Goal: Transaction & Acquisition: Obtain resource

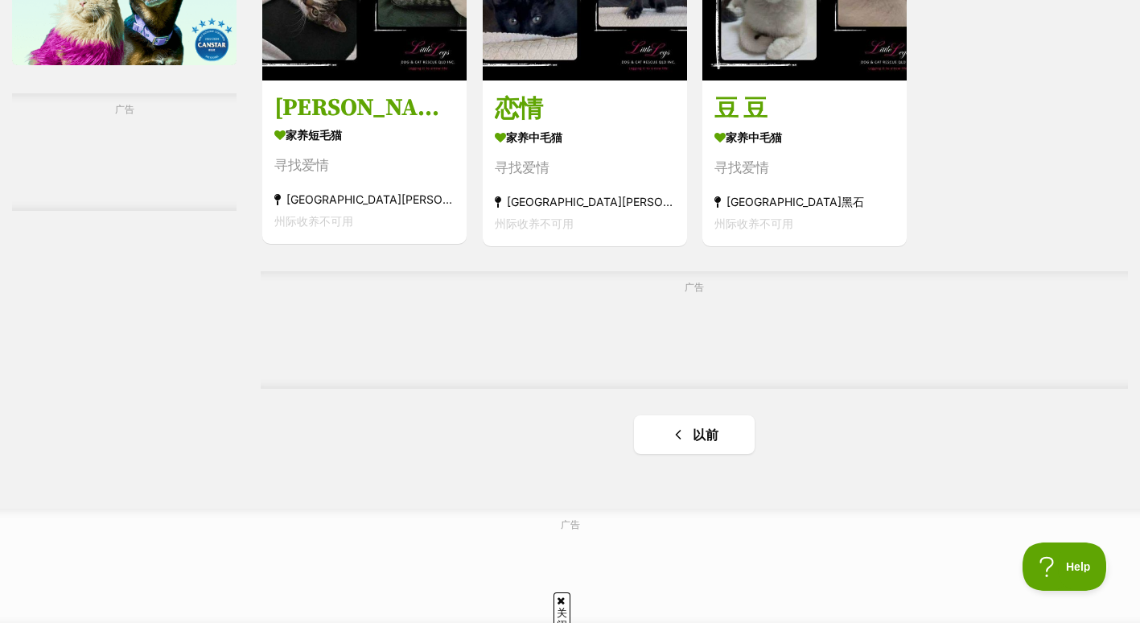
scroll to position [2611, 0]
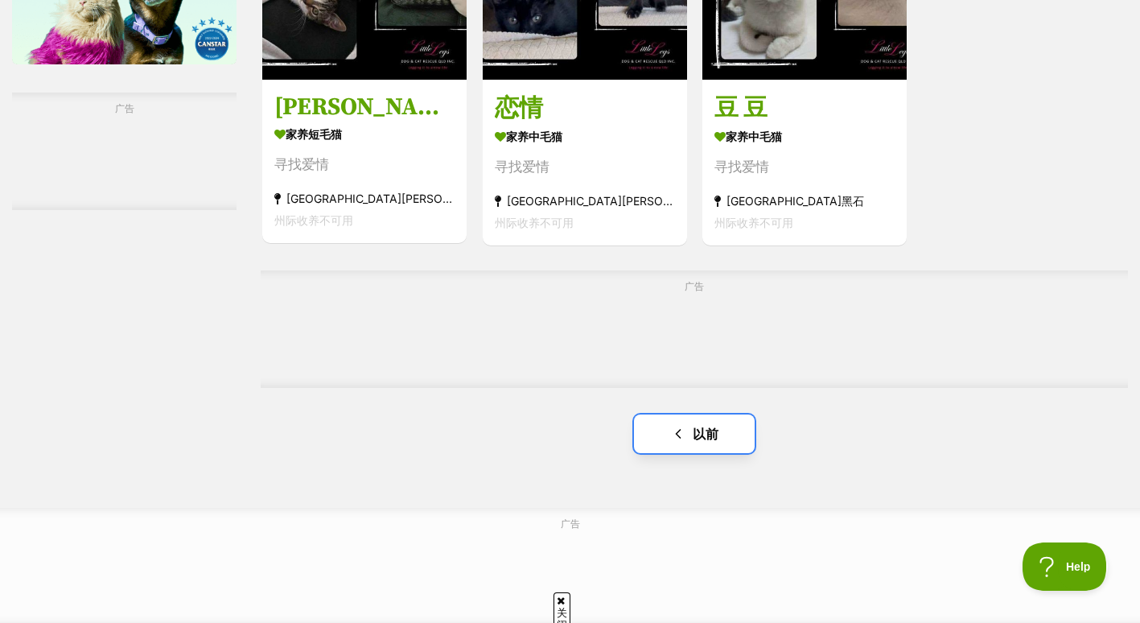
click at [670, 443] on span "上一页" at bounding box center [678, 433] width 16 height 19
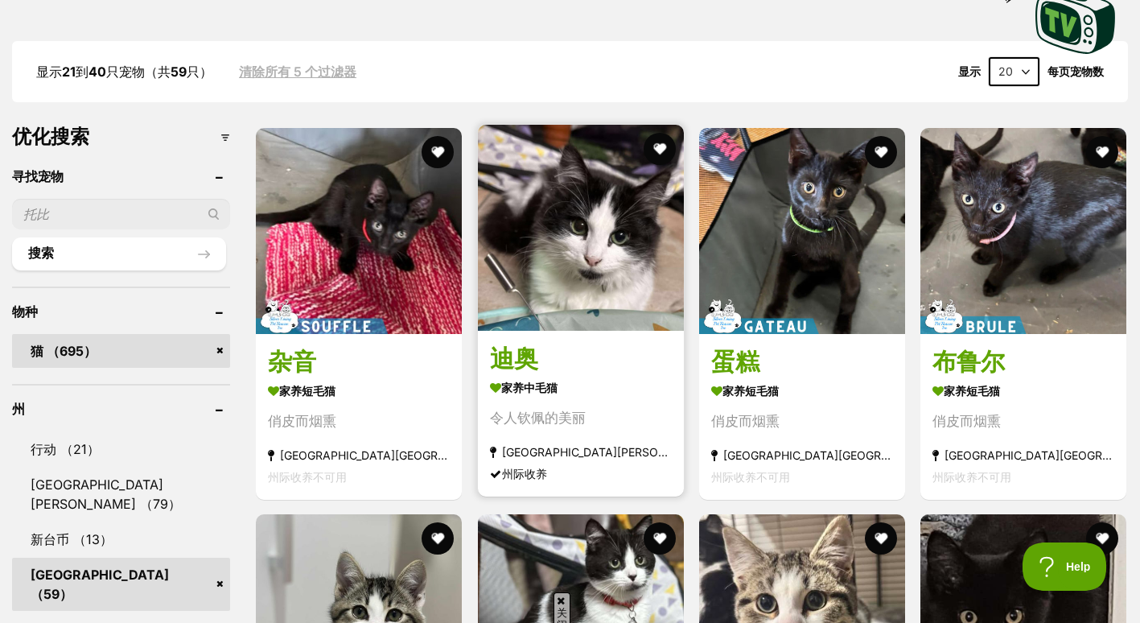
click at [590, 244] on img at bounding box center [581, 228] width 206 height 206
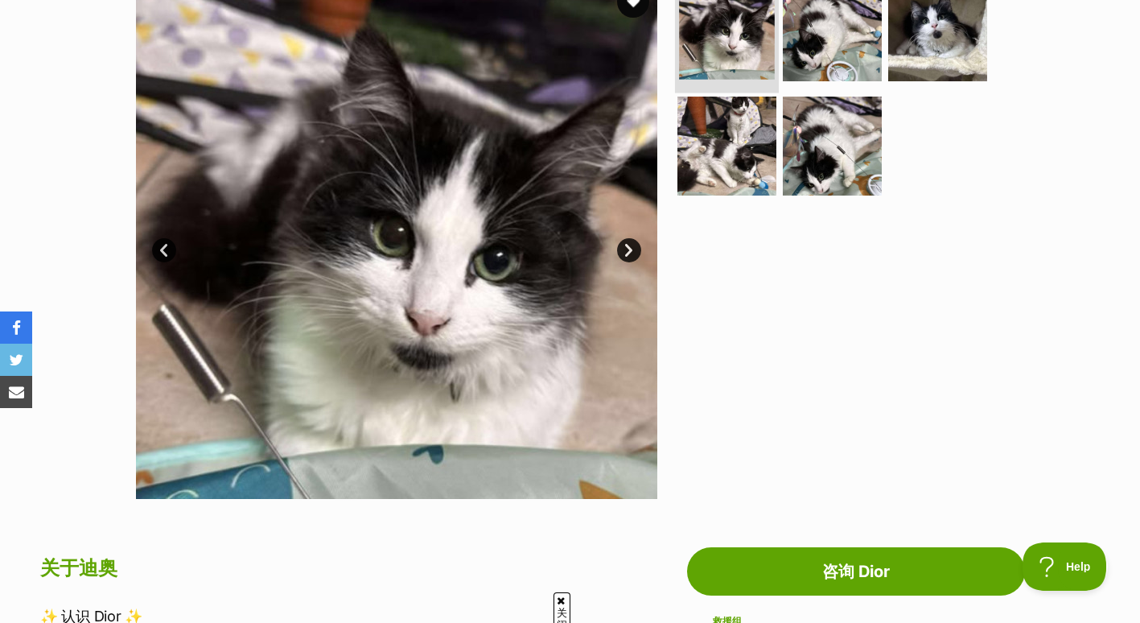
scroll to position [220, 0]
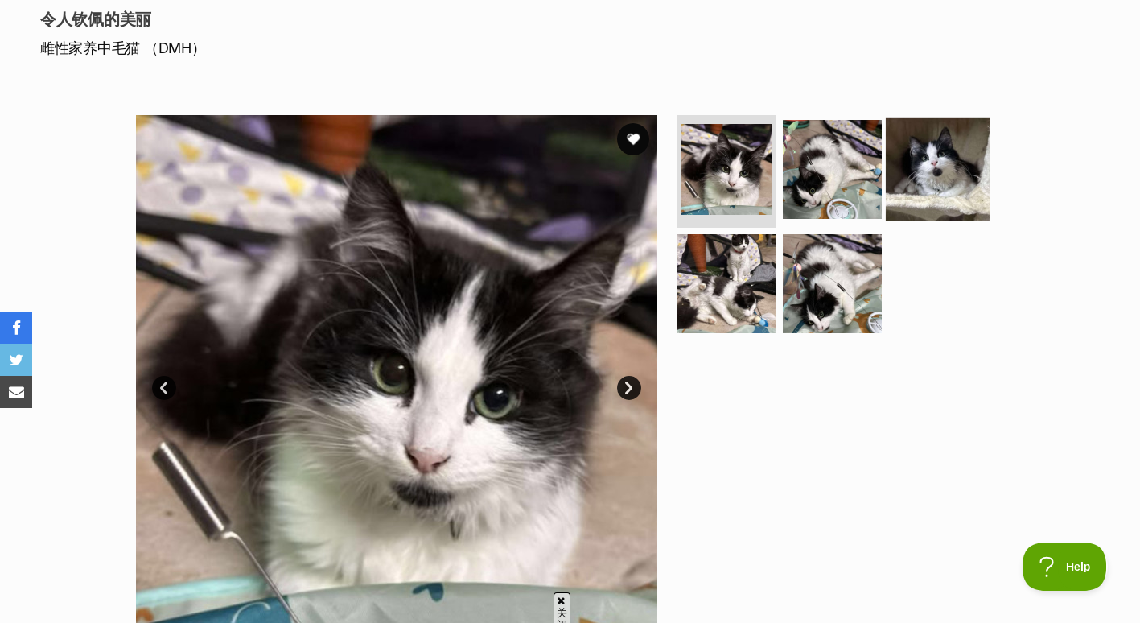
click at [931, 175] on img at bounding box center [938, 169] width 104 height 104
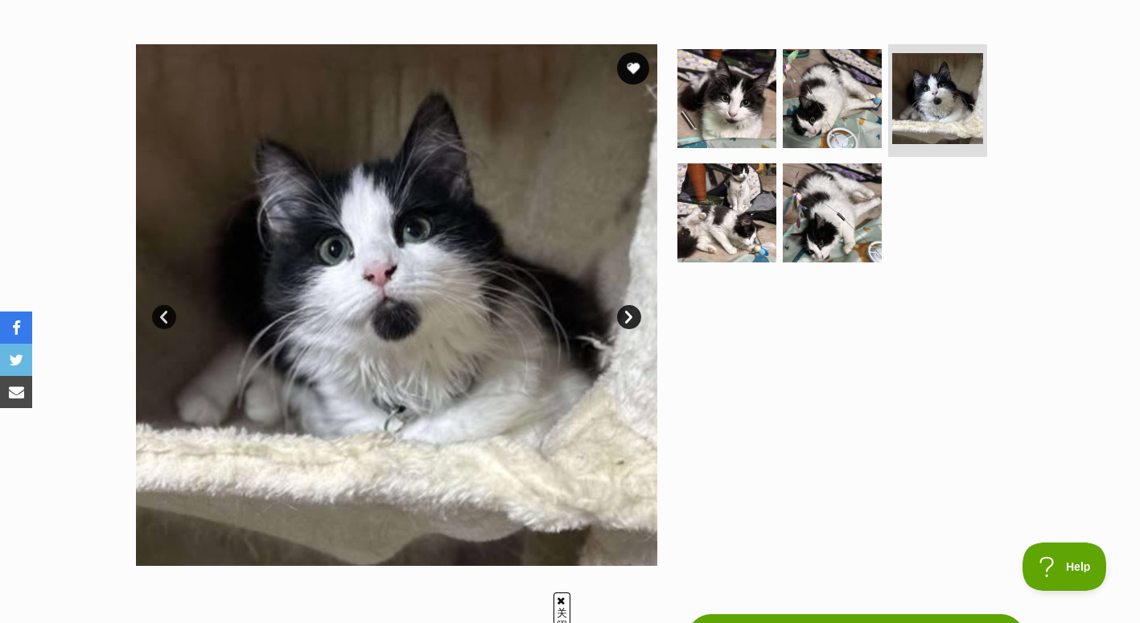
scroll to position [289, 0]
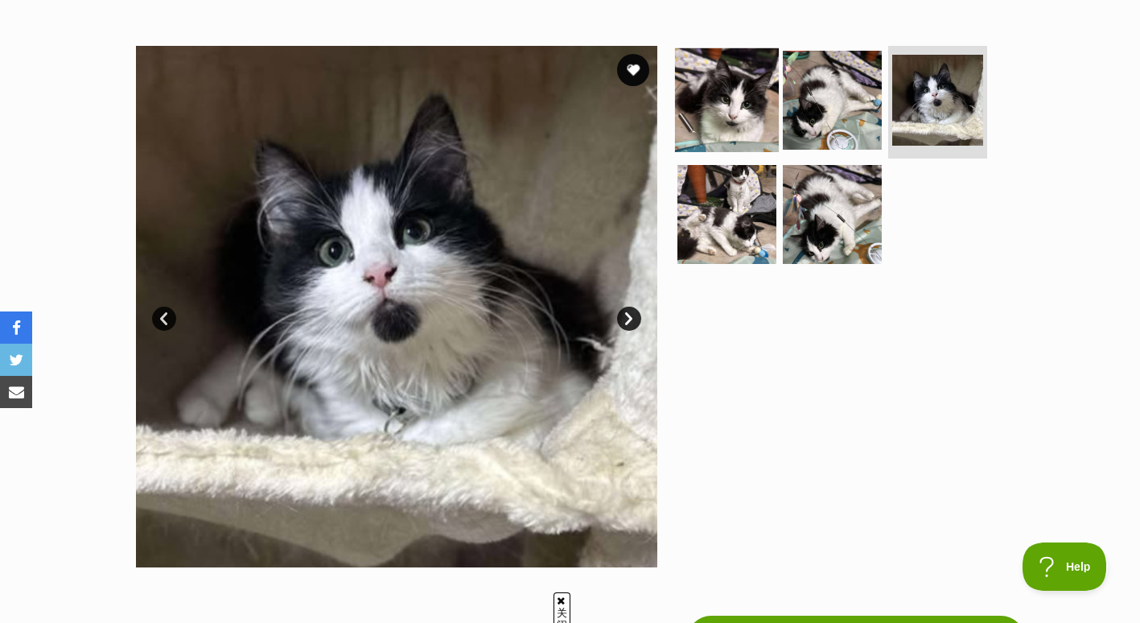
click at [715, 107] on img at bounding box center [727, 100] width 104 height 104
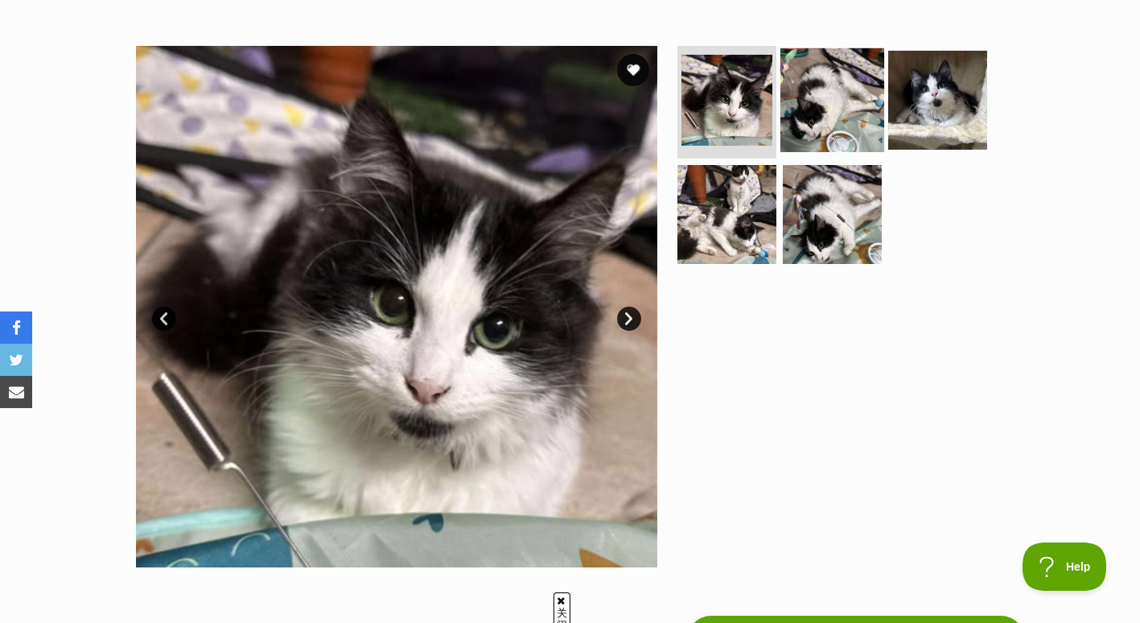
click at [812, 125] on img at bounding box center [832, 100] width 104 height 104
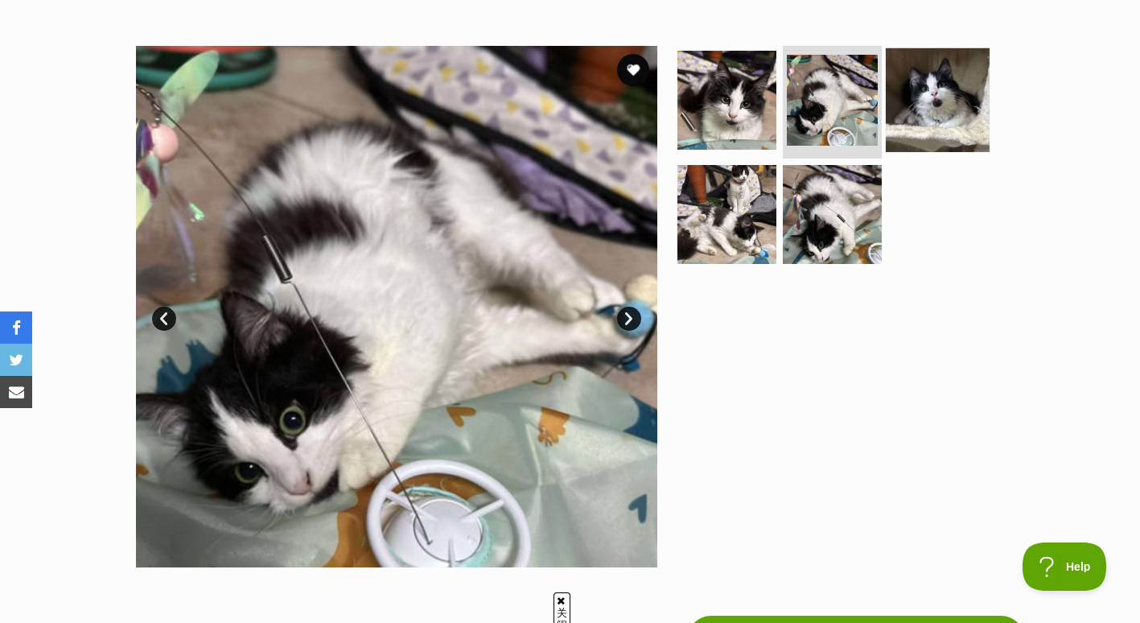
click at [947, 122] on img at bounding box center [938, 100] width 104 height 104
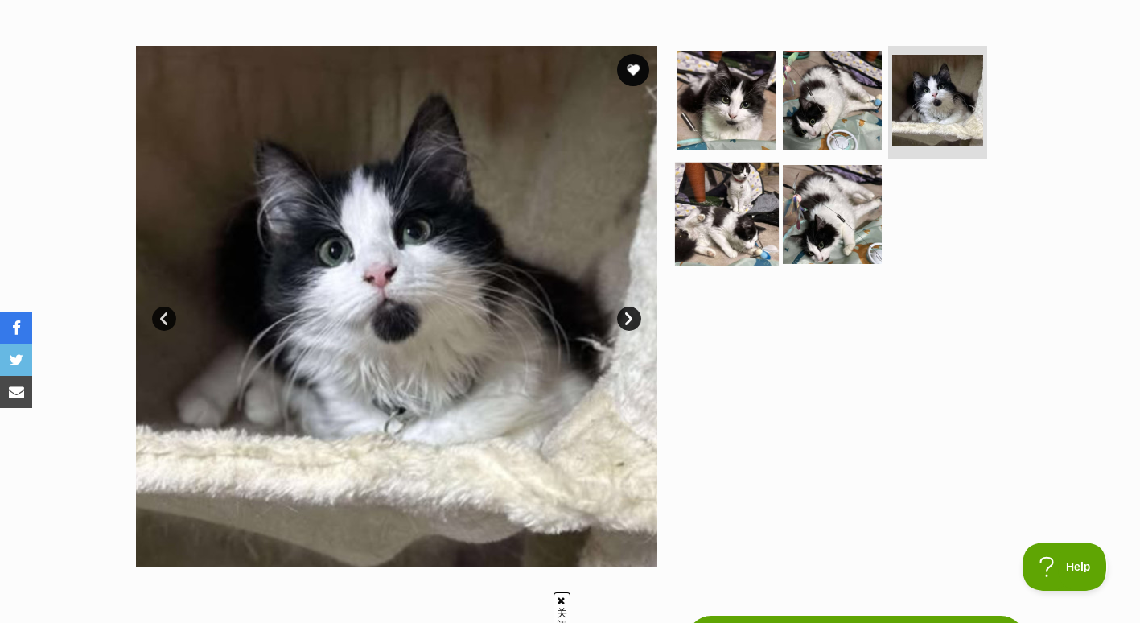
click at [686, 209] on img at bounding box center [727, 214] width 104 height 104
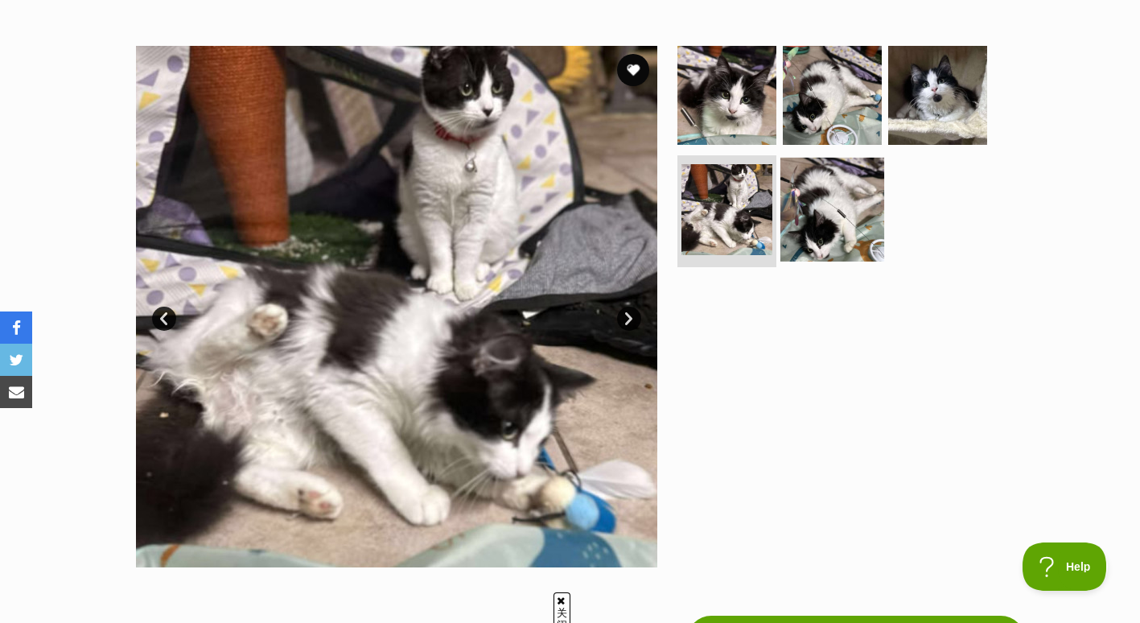
click at [820, 213] on img at bounding box center [832, 209] width 104 height 104
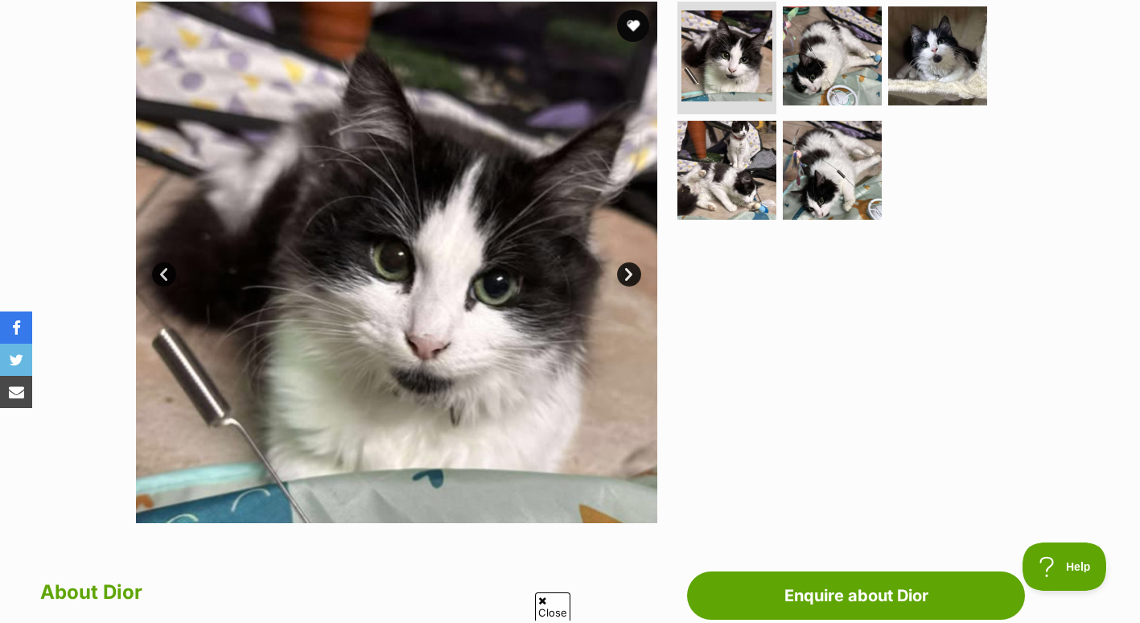
scroll to position [334, 0]
